Goal: Book appointment/travel/reservation

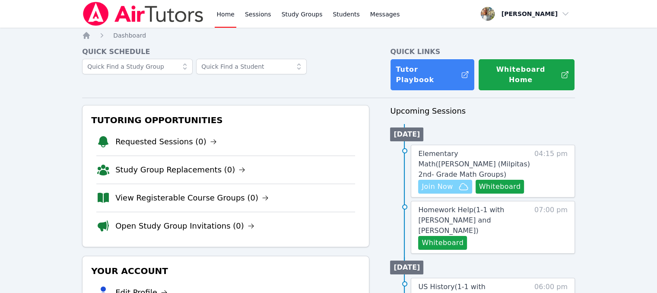
click at [454, 180] on button "Join Now" at bounding box center [445, 187] width 54 height 14
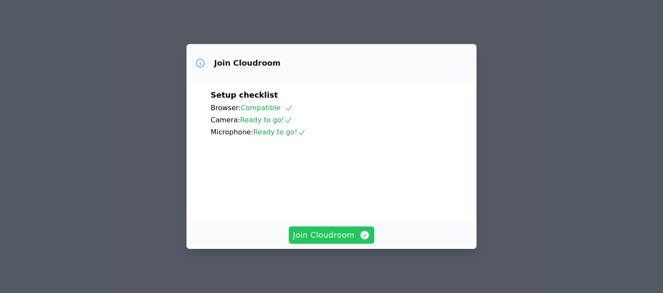
click at [338, 236] on span "Join Cloudroom" at bounding box center [331, 235] width 77 height 12
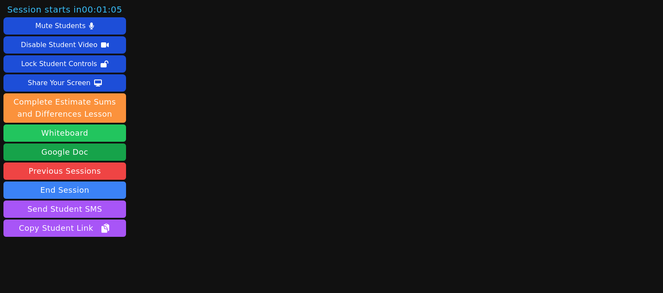
click at [111, 128] on button "Whiteboard" at bounding box center [64, 132] width 123 height 17
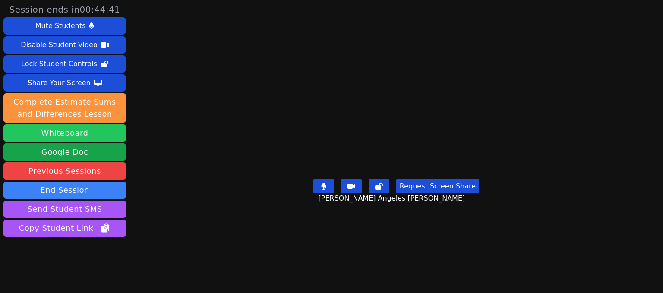
click at [99, 134] on button "Whiteboard" at bounding box center [64, 132] width 123 height 17
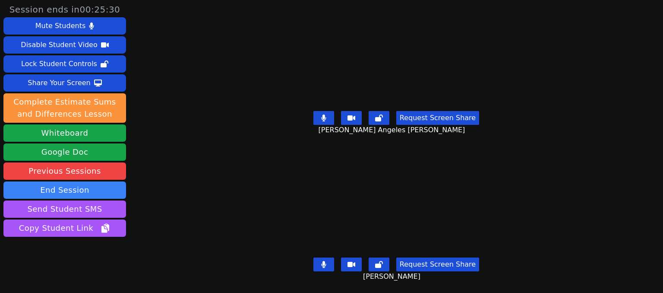
click at [332, 258] on button at bounding box center [323, 264] width 21 height 14
click at [328, 258] on button at bounding box center [323, 264] width 21 height 14
click at [321, 261] on icon at bounding box center [323, 264] width 9 height 7
click at [332, 263] on button at bounding box center [323, 264] width 21 height 14
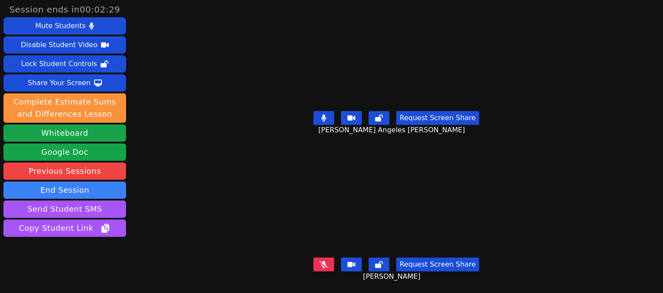
click at [326, 261] on icon at bounding box center [323, 264] width 9 height 7
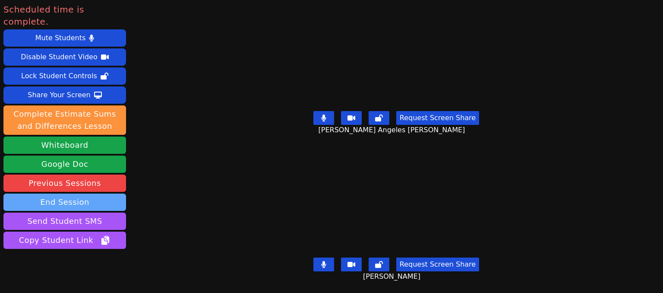
click at [117, 196] on button "End Session" at bounding box center [64, 201] width 123 height 17
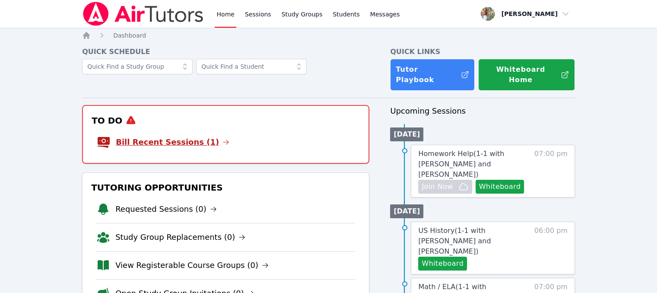
click at [161, 139] on link "Bill Recent Sessions (1)" at bounding box center [173, 142] width 114 height 12
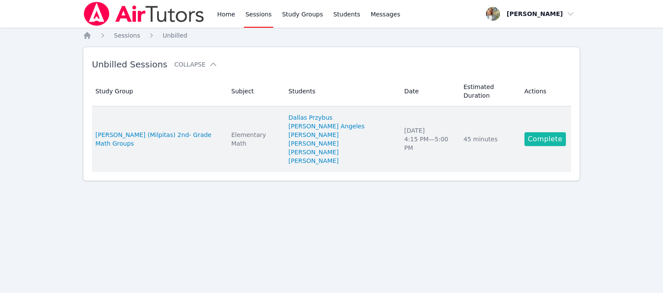
click at [542, 132] on link "Complete" at bounding box center [545, 139] width 41 height 14
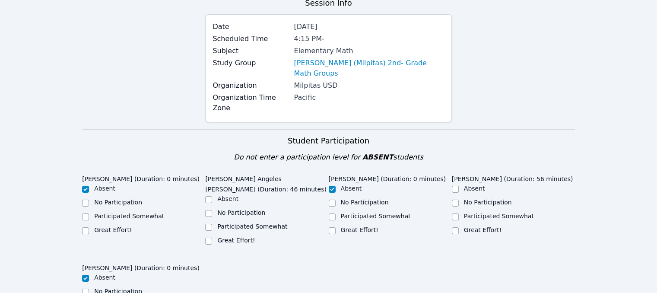
scroll to position [79, 0]
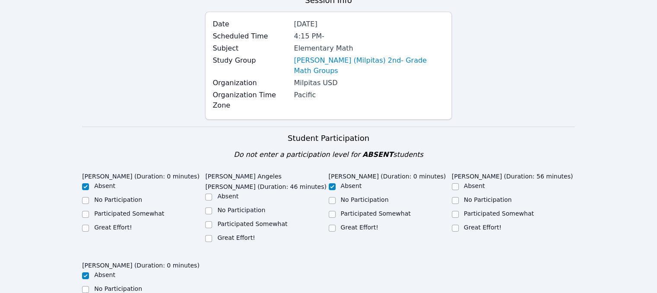
click at [216, 233] on div "Great Effort!" at bounding box center [266, 238] width 123 height 10
click at [209, 235] on input "Great Effort!" at bounding box center [208, 238] width 7 height 7
checkbox input "true"
click at [456, 225] on input "Great Effort!" at bounding box center [455, 228] width 7 height 7
checkbox input "true"
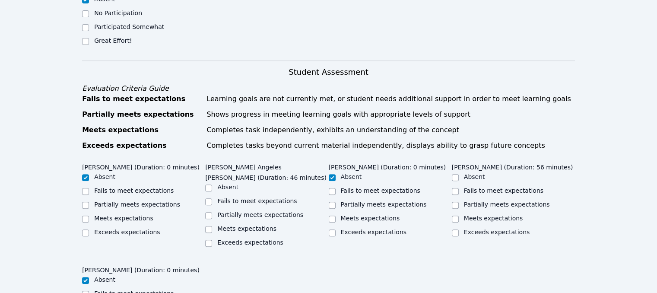
scroll to position [356, 0]
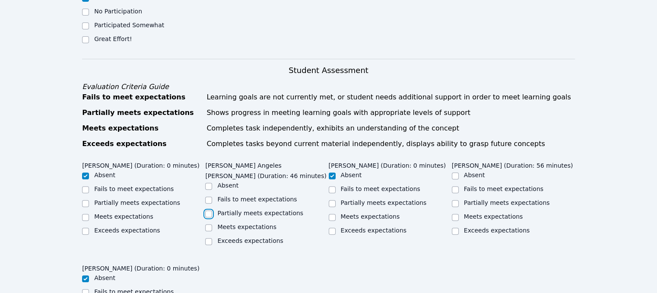
click at [209, 210] on input "Partially meets expectations" at bounding box center [208, 213] width 7 height 7
checkbox input "true"
click at [458, 214] on input "Meets expectations" at bounding box center [455, 217] width 7 height 7
checkbox input "true"
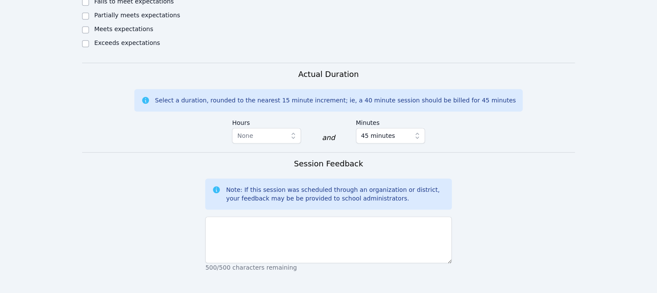
scroll to position [674, 0]
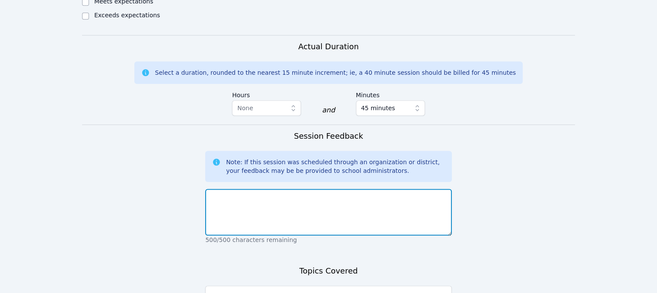
click at [361, 189] on textarea at bounding box center [328, 212] width 246 height 47
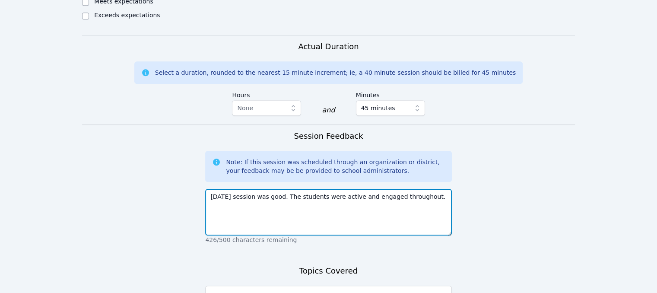
type textarea "Today's session was good. The students were active and engaged throughout."
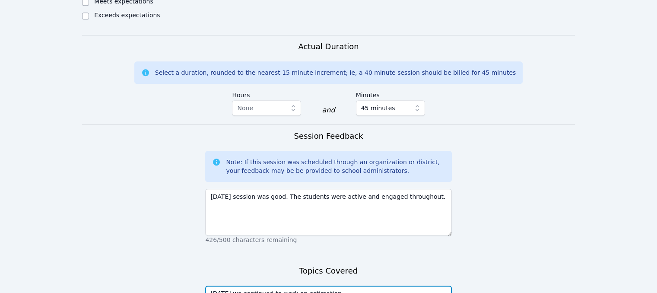
scroll to position [775, 0]
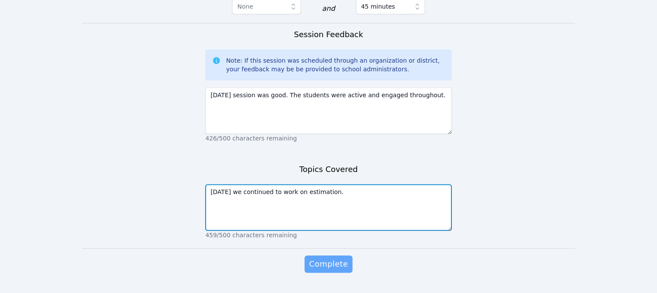
type textarea "Today we continued to work on estimation."
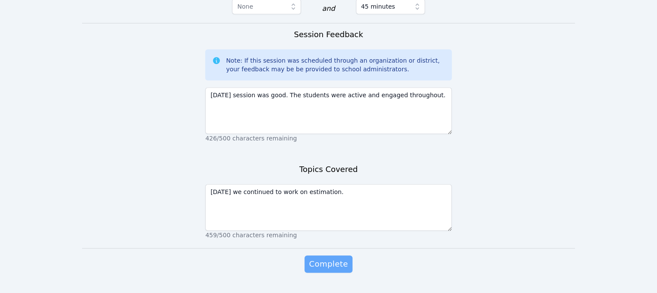
click at [346, 258] on span "Complete" at bounding box center [328, 264] width 39 height 12
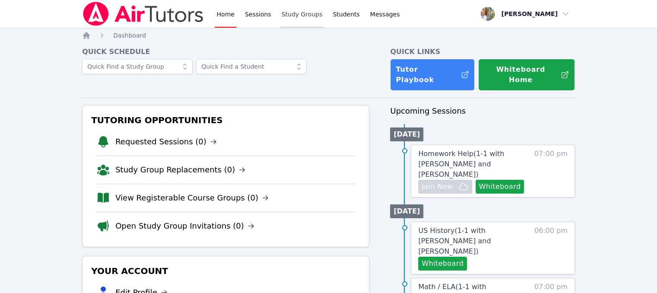
click at [304, 18] on link "Study Groups" at bounding box center [302, 14] width 44 height 28
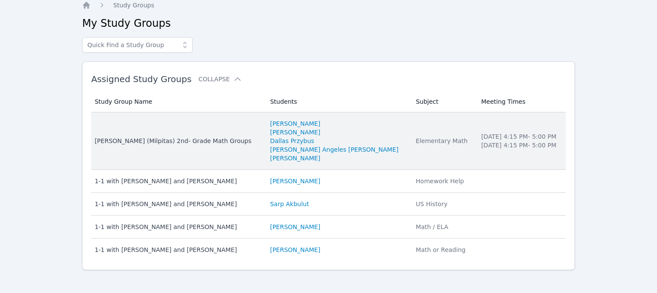
scroll to position [35, 0]
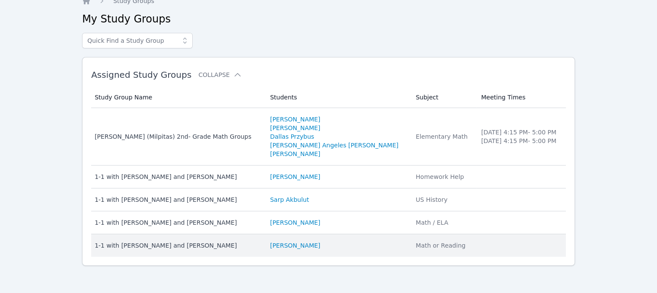
click at [134, 246] on div "1-1 with Sahar Chocron and Tyler Baker" at bounding box center [177, 245] width 165 height 9
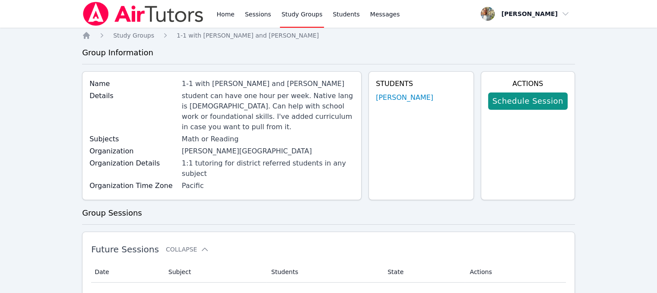
click at [529, 110] on div "Schedule Session" at bounding box center [527, 101] width 79 height 24
click at [550, 97] on link "Schedule Session" at bounding box center [527, 100] width 79 height 17
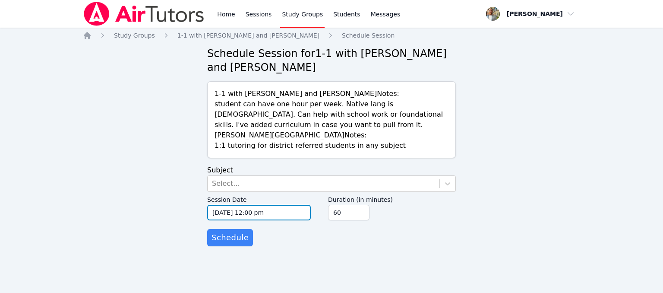
click at [267, 214] on input "10/08/2025 12:00 pm" at bounding box center [259, 213] width 104 height 16
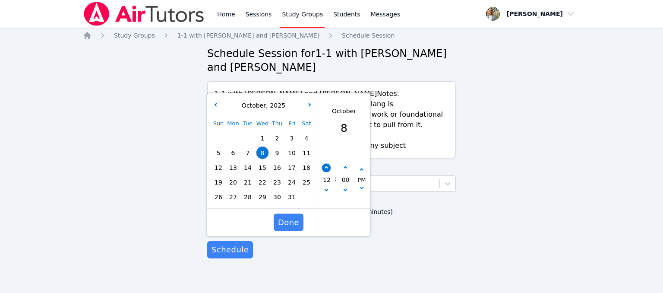
click at [326, 158] on div "12 : 00 PM" at bounding box center [344, 179] width 52 height 57
click at [326, 168] on icon "button" at bounding box center [326, 167] width 3 height 3
type input "10/08/2025 01:00 pm"
type input "01"
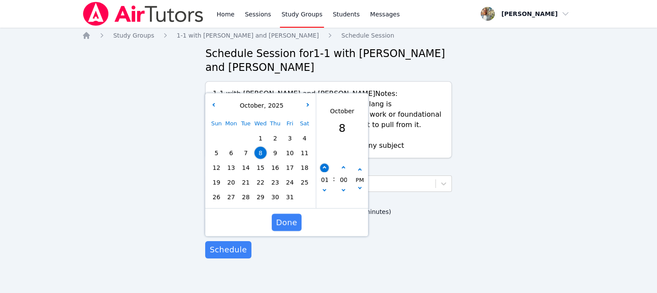
click at [326, 168] on icon "button" at bounding box center [324, 167] width 3 height 3
type input "10/08/2025 02:00 pm"
type input "02"
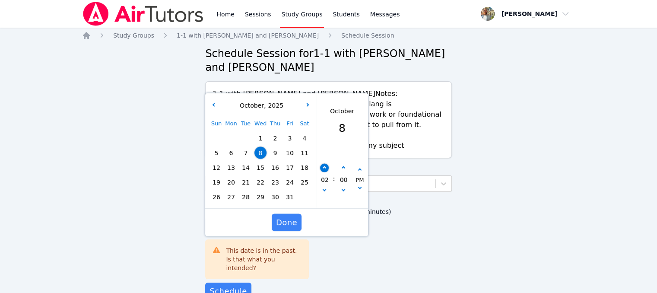
click at [326, 168] on icon "button" at bounding box center [324, 167] width 3 height 3
type input "10/08/2025 03:00 pm"
type input "03"
click at [326, 168] on icon "button" at bounding box center [324, 167] width 3 height 3
type input "10/08/2025 04:00 pm"
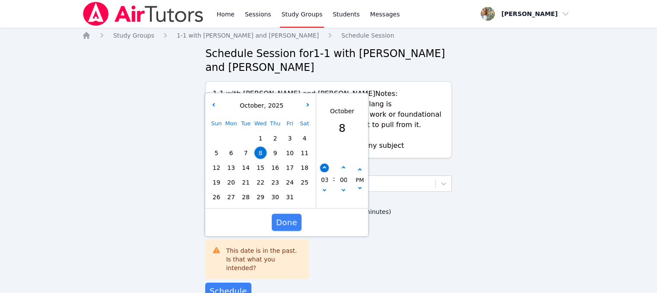
type input "04"
click at [326, 168] on icon "button" at bounding box center [324, 167] width 3 height 3
type input "10/08/2025 05:00 pm"
type input "05"
click at [326, 168] on icon "button" at bounding box center [324, 167] width 3 height 3
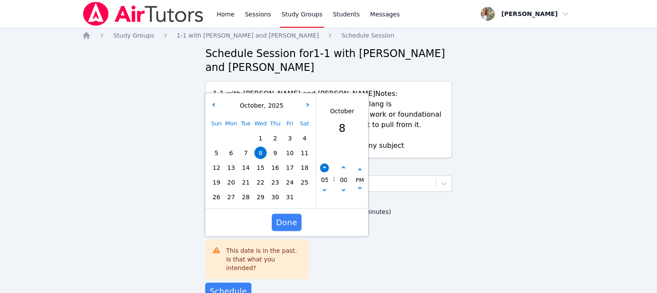
type input "10/08/2025 06:00 pm"
type input "06"
click at [344, 170] on button "button" at bounding box center [343, 168] width 9 height 9
type input "10/08/2025 06:05 pm"
type input "05"
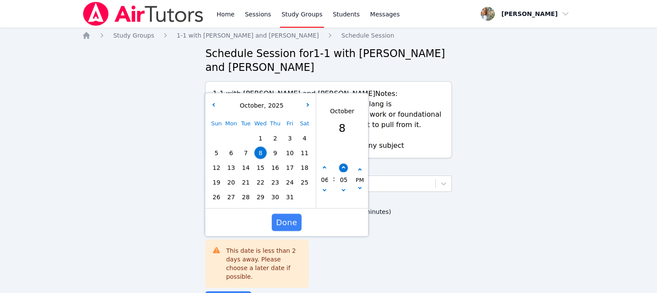
click at [344, 170] on button "button" at bounding box center [343, 168] width 9 height 9
type input "10/08/2025 06:10 pm"
type input "10"
click at [344, 170] on button "button" at bounding box center [343, 168] width 9 height 9
type input "10/08/2025 06:15 pm"
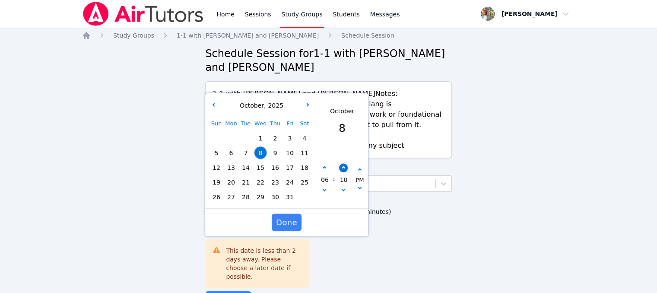
type input "15"
click at [344, 170] on button "button" at bounding box center [343, 168] width 9 height 9
type input "10/08/2025 06:20 pm"
type input "20"
click at [344, 170] on button "button" at bounding box center [343, 168] width 9 height 9
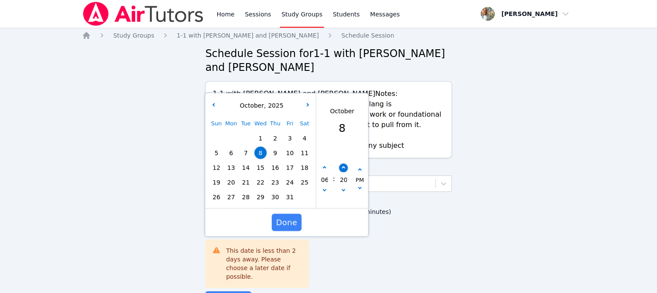
type input "10/08/2025 06:25 pm"
type input "25"
click at [344, 170] on button "button" at bounding box center [343, 168] width 9 height 9
type input "10/08/2025 06:30 pm"
type input "30"
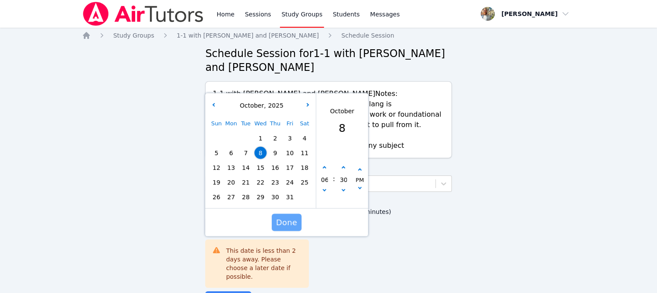
click at [288, 224] on span "Done" at bounding box center [286, 222] width 21 height 12
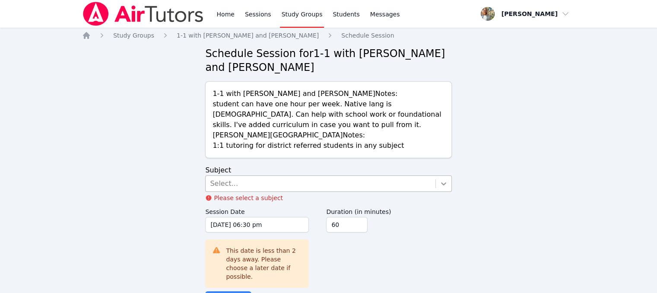
click at [438, 183] on div at bounding box center [444, 184] width 16 height 16
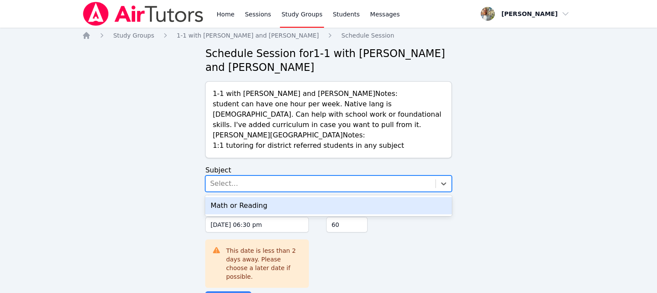
click at [361, 202] on div "Math or Reading" at bounding box center [328, 205] width 246 height 17
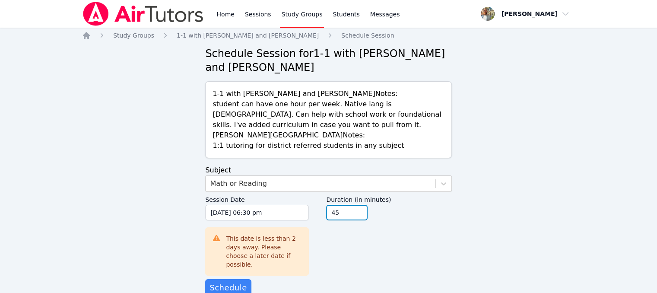
click at [357, 215] on input "45" at bounding box center [346, 213] width 41 height 16
type input "30"
click at [357, 215] on input "30" at bounding box center [346, 213] width 41 height 16
click at [233, 282] on span "Schedule" at bounding box center [227, 288] width 37 height 12
